Goal: Task Accomplishment & Management: Use online tool/utility

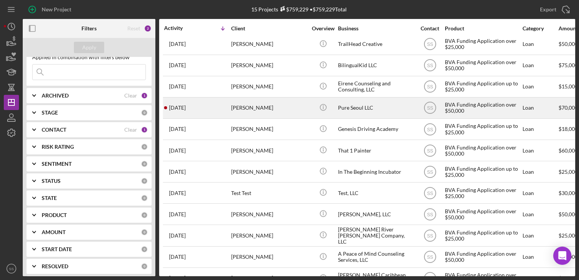
scroll to position [15, 0]
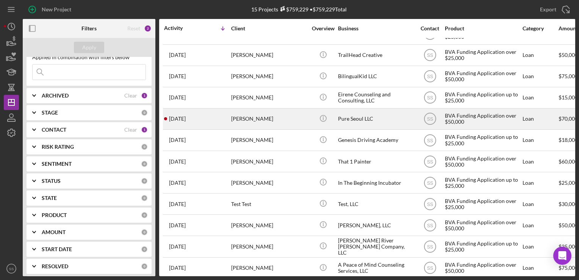
drag, startPoint x: 261, startPoint y: 113, endPoint x: 263, endPoint y: 124, distance: 10.3
click at [263, 124] on div "[PERSON_NAME]" at bounding box center [269, 119] width 76 height 20
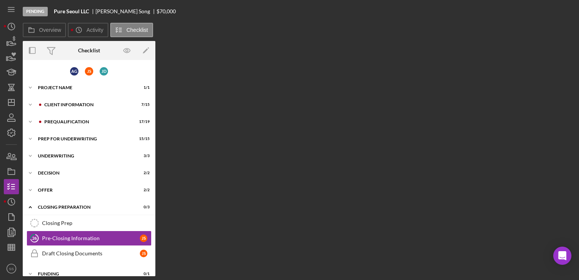
scroll to position [25, 0]
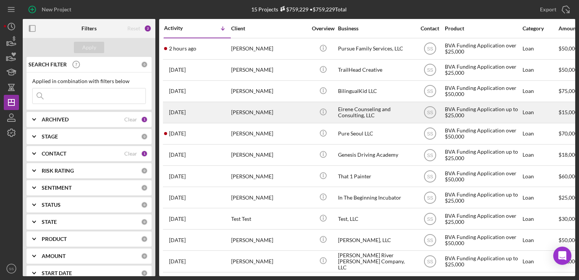
click at [255, 116] on div "[PERSON_NAME]" at bounding box center [269, 112] width 76 height 20
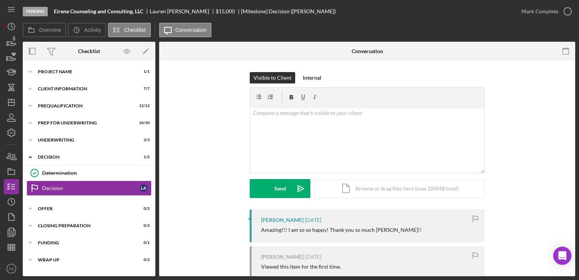
click at [97, 197] on div "Determination Determination Decision Decision L A" at bounding box center [89, 182] width 133 height 34
click at [101, 207] on div "Offer" at bounding box center [92, 208] width 108 height 5
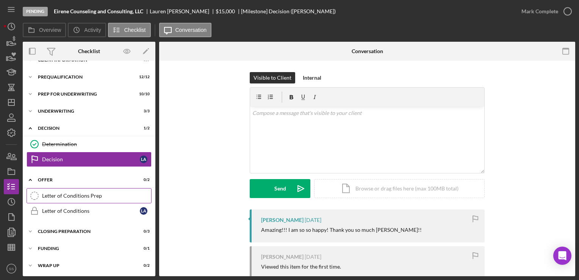
click at [100, 195] on div "Letter of Conditions Prep" at bounding box center [96, 195] width 109 height 6
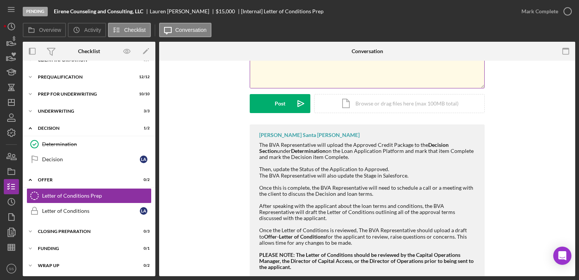
scroll to position [83, 0]
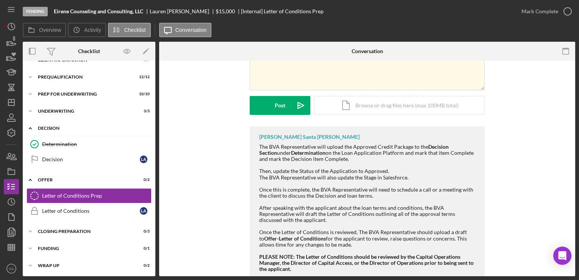
click at [78, 126] on div "Decision" at bounding box center [92, 128] width 108 height 5
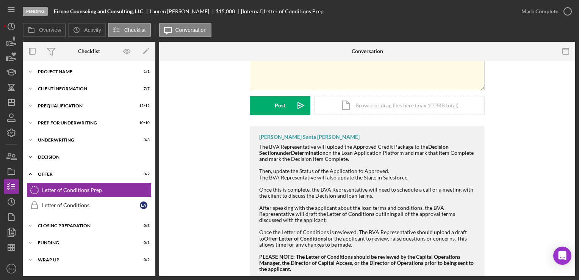
scroll to position [0, 0]
click at [58, 161] on div "Icon/Expander Decision 1 / 2" at bounding box center [89, 156] width 133 height 15
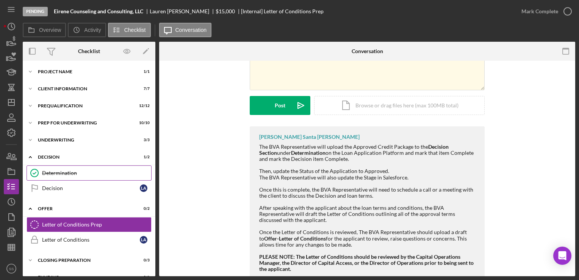
click at [59, 177] on link "Determination Determination" at bounding box center [89, 172] width 125 height 15
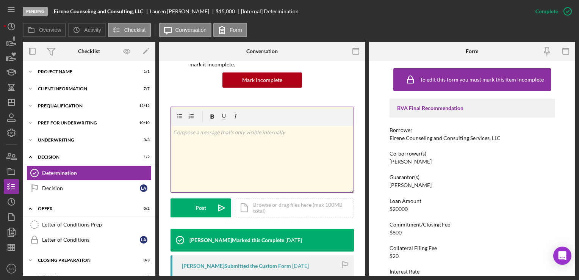
scroll to position [78, 0]
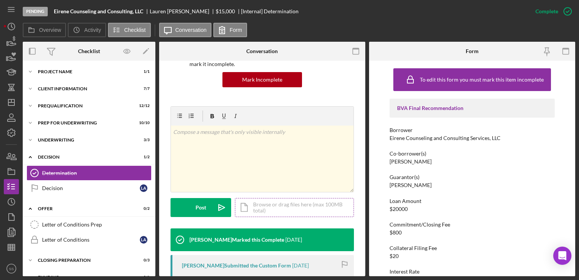
click at [262, 203] on div "Icon/Document Browse or drag files here (max 100MB total) Tap to choose files o…" at bounding box center [294, 207] width 119 height 19
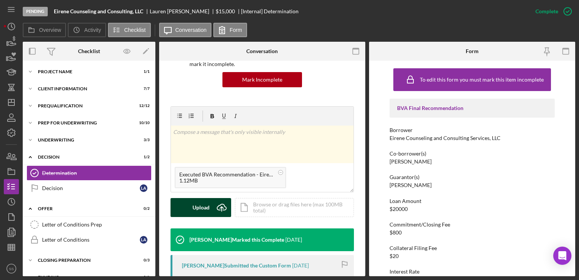
click at [210, 210] on button "Upload Icon/Upload" at bounding box center [201, 207] width 61 height 19
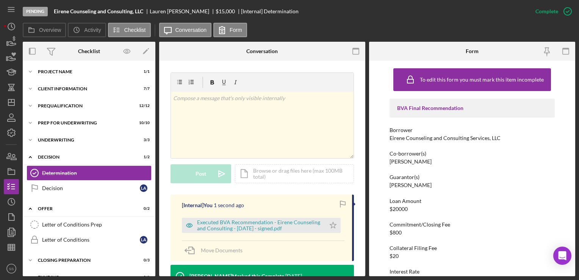
scroll to position [113, 0]
click at [333, 225] on icon "Icon/Star" at bounding box center [332, 224] width 15 height 15
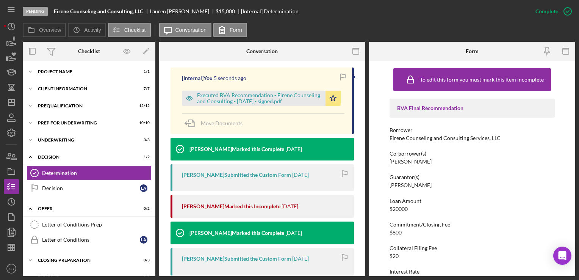
scroll to position [241, 0]
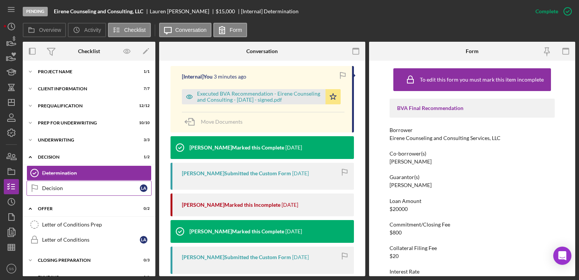
click at [65, 186] on div "Decision" at bounding box center [91, 188] width 98 height 6
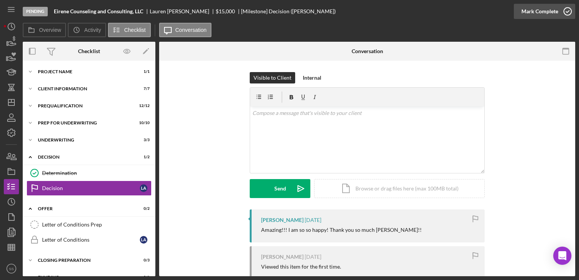
click at [566, 13] on icon "button" at bounding box center [567, 11] width 19 height 19
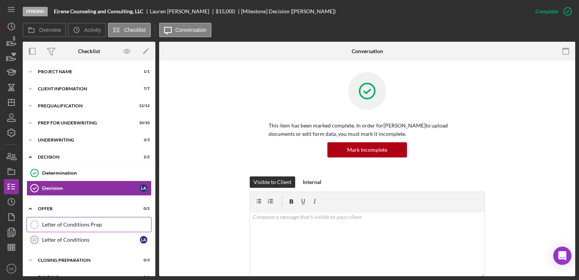
click at [96, 229] on link "Letter of Conditions Prep Letter of Conditions Prep" at bounding box center [89, 224] width 125 height 15
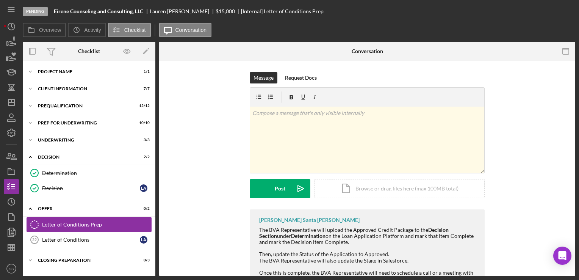
scroll to position [29, 0]
